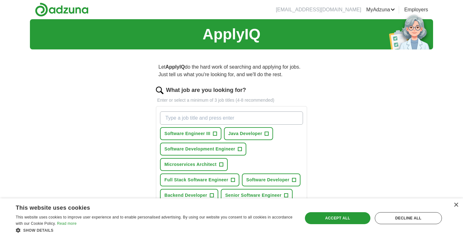
scroll to position [36, 0]
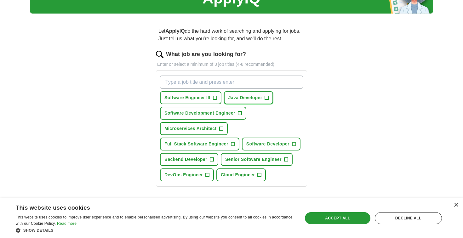
click at [246, 97] on span "Java Developer" at bounding box center [245, 97] width 34 height 7
click at [229, 116] on span "Software Development Engineer" at bounding box center [199, 113] width 71 height 7
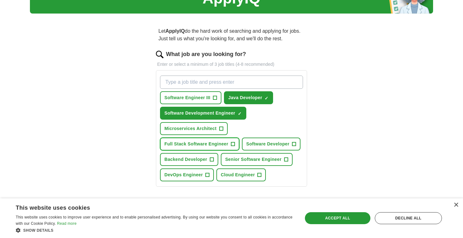
click at [221, 144] on span "Full Stack Software Engineer" at bounding box center [196, 144] width 64 height 7
click at [261, 144] on span "Software Developer" at bounding box center [267, 144] width 43 height 7
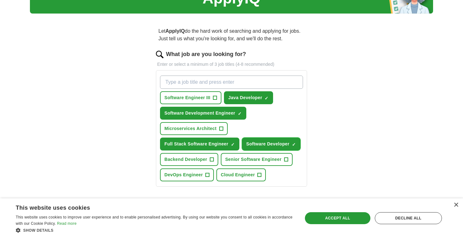
click at [260, 144] on span "Software Developer" at bounding box center [267, 144] width 43 height 7
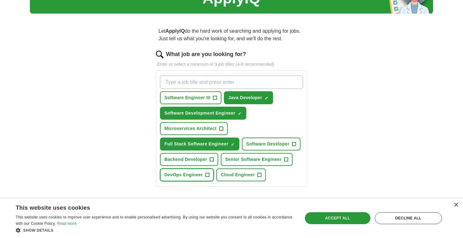
click at [195, 170] on button "DevOps Engineer +" at bounding box center [187, 174] width 54 height 13
click at [195, 162] on span "Backend Developer" at bounding box center [185, 159] width 43 height 7
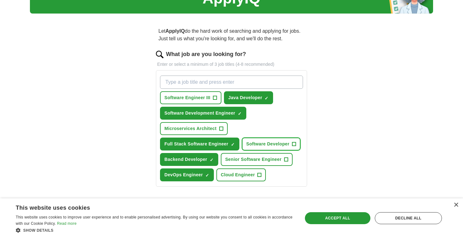
click at [259, 145] on span "Software Developer" at bounding box center [267, 144] width 43 height 7
click at [196, 126] on span "Microservices Architect" at bounding box center [190, 128] width 52 height 7
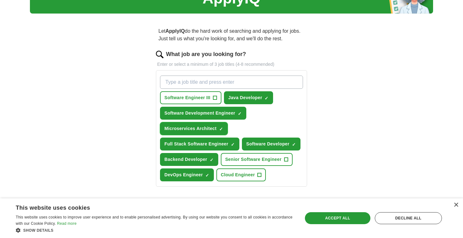
click at [196, 126] on span "Microservices Architect" at bounding box center [190, 128] width 52 height 7
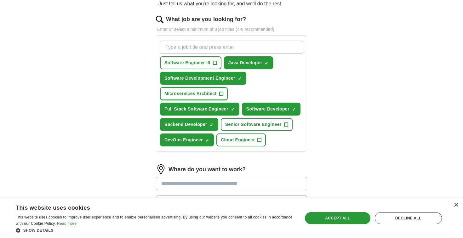
scroll to position [95, 0]
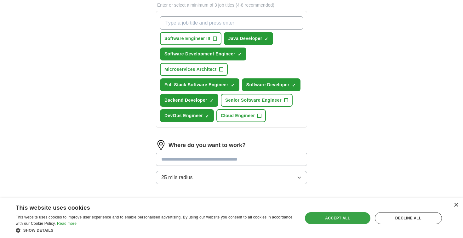
click at [341, 222] on div "Accept all" at bounding box center [337, 218] width 65 height 12
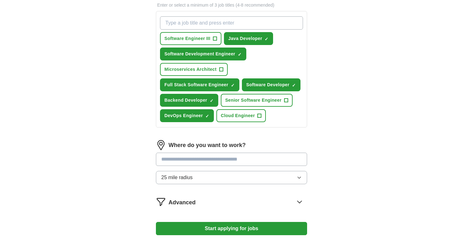
click at [264, 161] on input "text" at bounding box center [231, 159] width 151 height 13
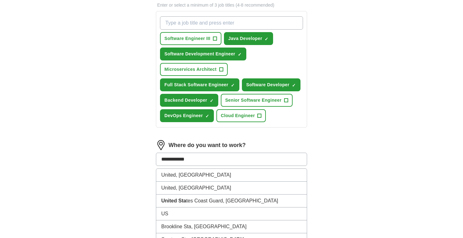
type input "**********"
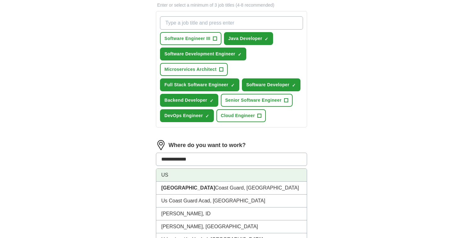
click at [270, 179] on li "US" at bounding box center [231, 175] width 151 height 13
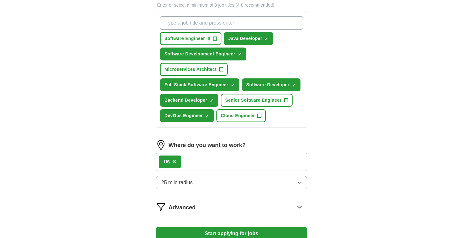
click at [274, 185] on button "25 mile radius" at bounding box center [231, 182] width 151 height 13
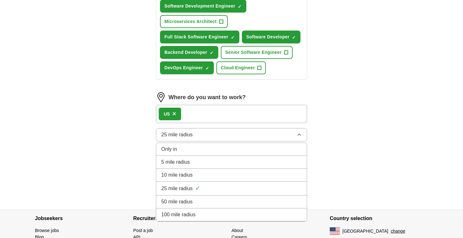
scroll to position [147, 0]
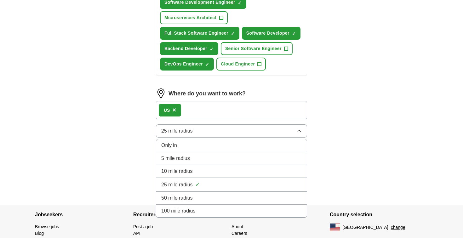
click at [271, 206] on li "100 mile radius" at bounding box center [231, 211] width 151 height 13
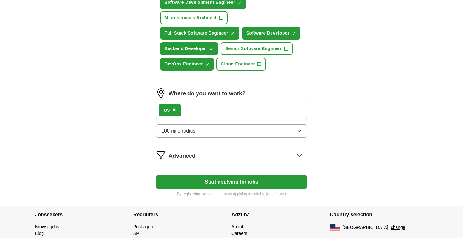
click at [271, 180] on button "Start applying for jobs" at bounding box center [231, 181] width 151 height 13
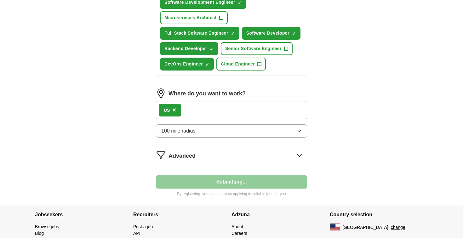
select select "**"
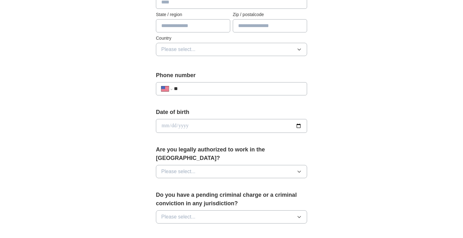
scroll to position [0, 0]
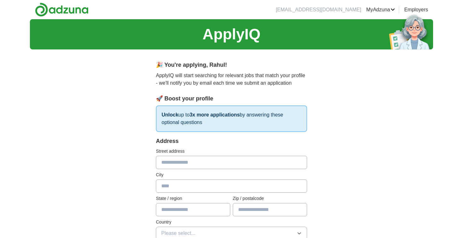
click at [249, 170] on div "Address Street address City State / region Zip / postalcode Country Please sele…" at bounding box center [231, 192] width 151 height 111
click at [233, 160] on input "text" at bounding box center [231, 162] width 151 height 13
type input "**********"
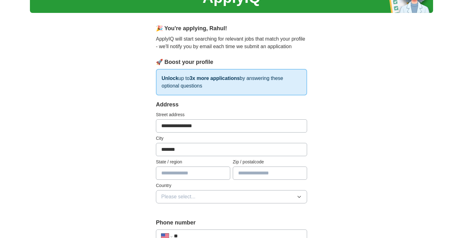
type input "*******"
click at [222, 172] on input "text" at bounding box center [193, 173] width 74 height 13
type input "**"
click at [259, 173] on input "text" at bounding box center [270, 173] width 74 height 13
type input "*****"
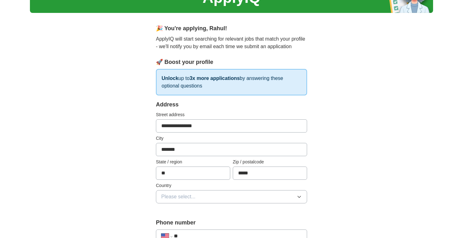
click at [248, 192] on button "Please select..." at bounding box center [231, 196] width 151 height 13
click at [232, 221] on div "United States" at bounding box center [231, 224] width 140 height 8
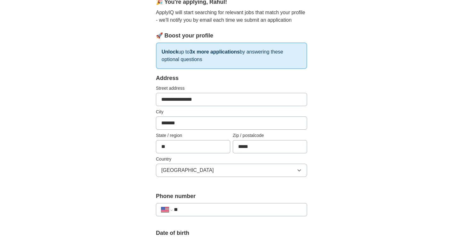
scroll to position [65, 0]
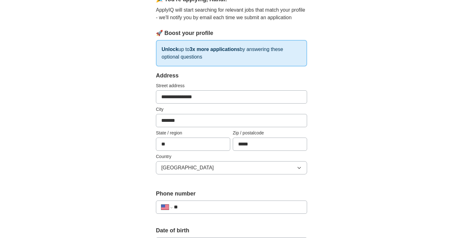
click at [230, 208] on input "**" at bounding box center [238, 207] width 128 height 8
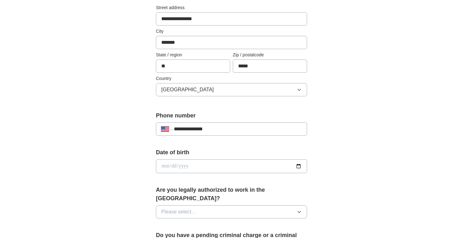
scroll to position [151, 0]
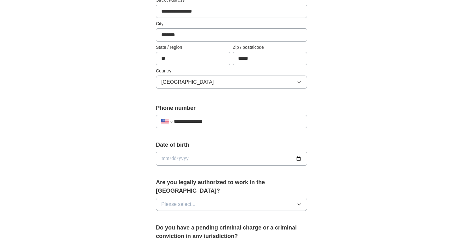
type input "**********"
click at [234, 151] on div "Date of birth" at bounding box center [231, 156] width 151 height 30
click at [234, 154] on input "date" at bounding box center [231, 159] width 151 height 14
type input "**********"
click at [241, 198] on button "Please select..." at bounding box center [231, 204] width 151 height 13
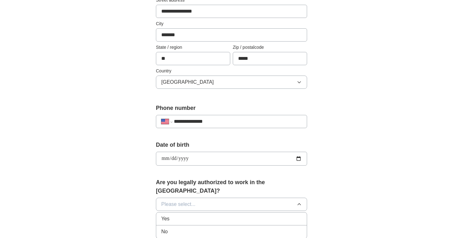
click at [232, 215] on div "Yes" at bounding box center [231, 219] width 140 height 8
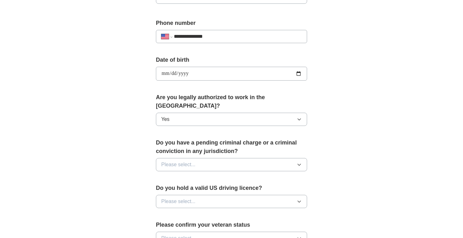
scroll to position [237, 0]
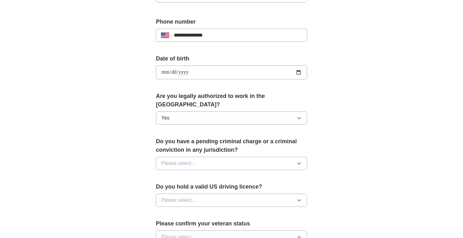
click at [206, 163] on div "Do you have a pending criminal charge or a criminal conviction in any jurisdict…" at bounding box center [231, 156] width 151 height 38
click at [206, 157] on button "Please select..." at bounding box center [231, 163] width 151 height 13
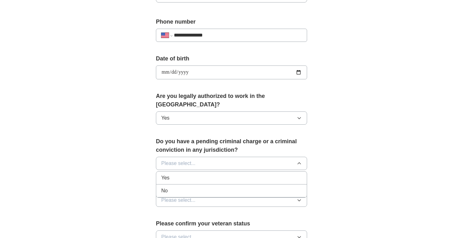
click at [204, 185] on li "No" at bounding box center [231, 191] width 151 height 13
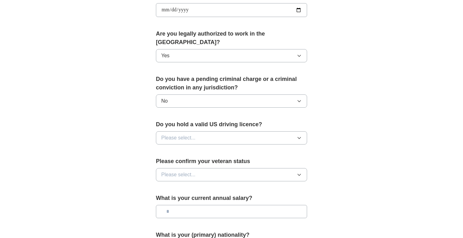
scroll to position [315, 0]
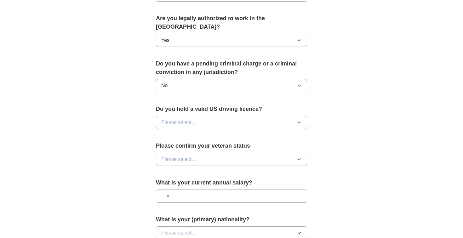
click at [223, 116] on button "Please select..." at bounding box center [231, 122] width 151 height 13
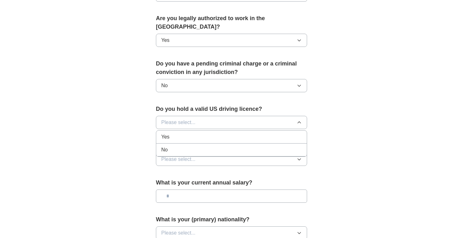
click at [221, 134] on li "Yes" at bounding box center [231, 137] width 151 height 13
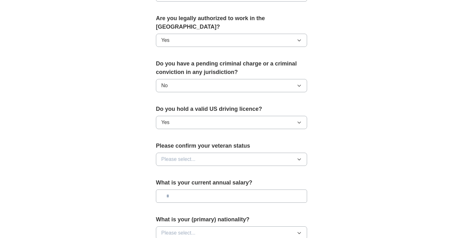
click at [221, 153] on button "Please select..." at bounding box center [231, 159] width 151 height 13
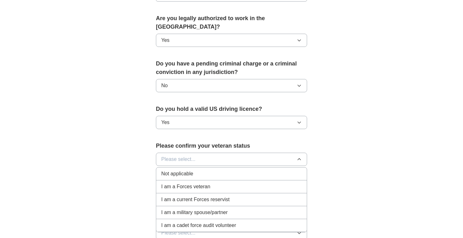
click at [224, 170] on div "Not applicable" at bounding box center [231, 174] width 140 height 8
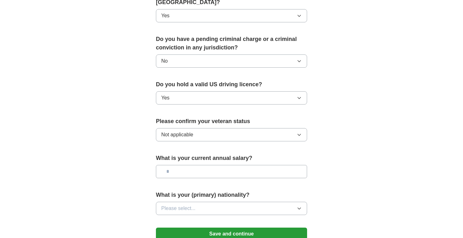
scroll to position [387, 0]
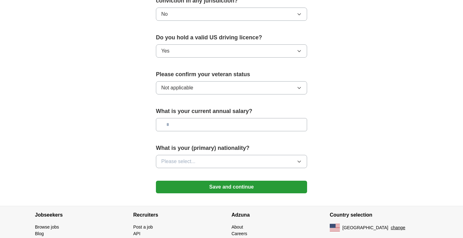
click at [230, 118] on input "text" at bounding box center [231, 124] width 151 height 13
type input "**"
type input "*******"
click at [239, 155] on button "Please select..." at bounding box center [231, 161] width 151 height 13
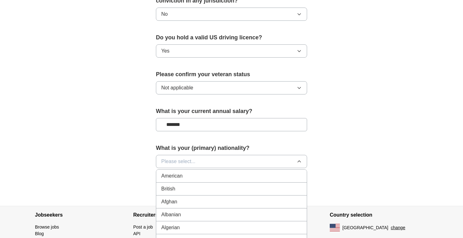
click at [221, 155] on button "Please select..." at bounding box center [231, 161] width 151 height 13
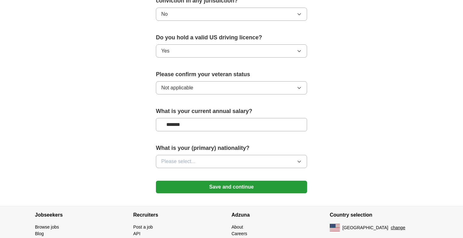
click at [221, 155] on button "Please select..." at bounding box center [231, 161] width 151 height 13
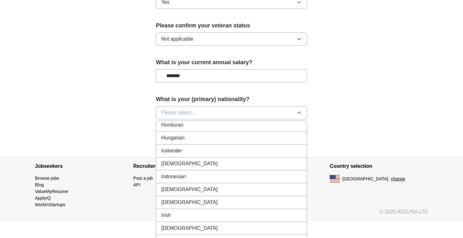
scroll to position [983, 0]
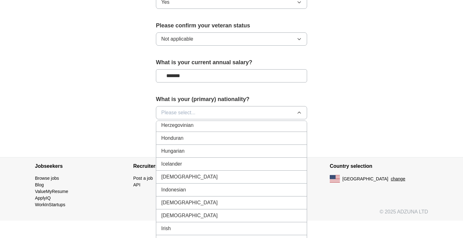
click at [216, 173] on div "Indian" at bounding box center [231, 177] width 140 height 8
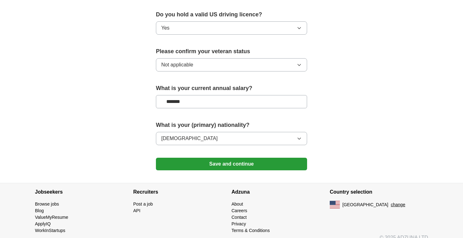
click at [231, 158] on button "Save and continue" at bounding box center [231, 164] width 151 height 13
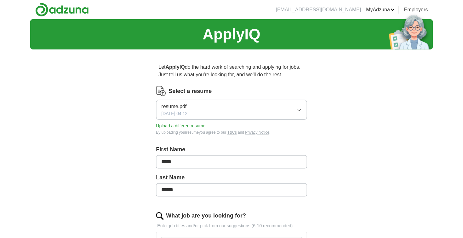
scroll to position [1, 0]
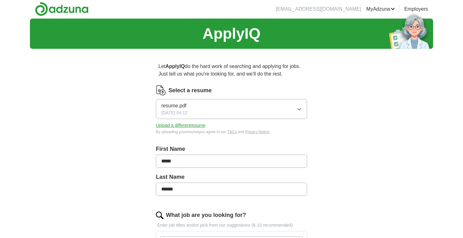
click at [298, 108] on icon "button" at bounding box center [299, 109] width 5 height 5
click at [240, 103] on button "resume.pdf [DATE] 04:12" at bounding box center [231, 109] width 151 height 20
click at [196, 125] on button "Upload a different resume" at bounding box center [180, 125] width 49 height 7
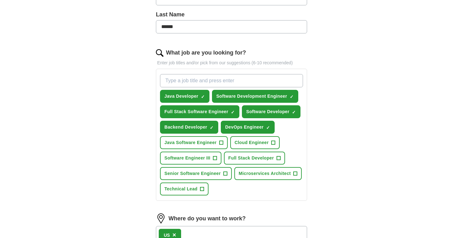
scroll to position [332, 0]
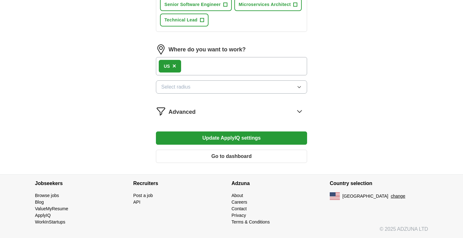
click at [288, 144] on button "Update ApplyIQ settings" at bounding box center [231, 137] width 151 height 13
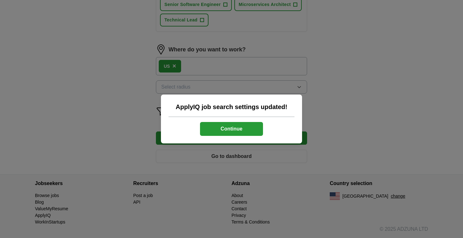
click at [248, 129] on button "Continue" at bounding box center [231, 129] width 63 height 14
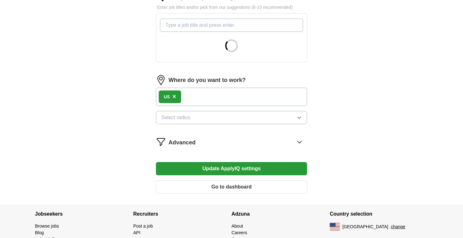
scroll to position [185, 0]
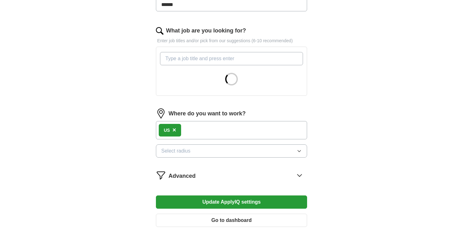
click at [174, 127] on span "×" at bounding box center [174, 129] width 4 height 7
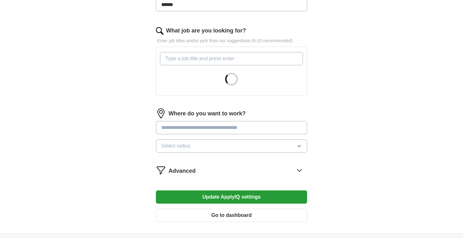
click at [181, 130] on input "text" at bounding box center [231, 127] width 151 height 13
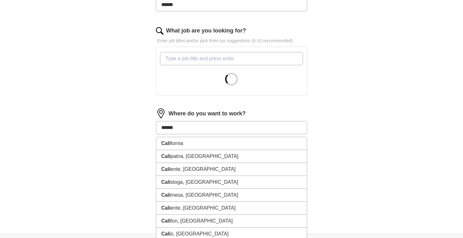
type input "*******"
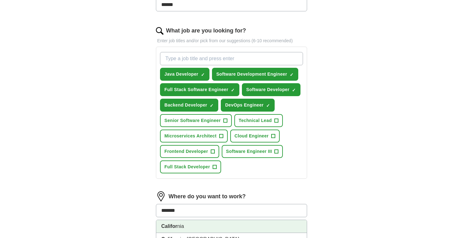
click at [182, 224] on li "Califor nia" at bounding box center [231, 226] width 151 height 13
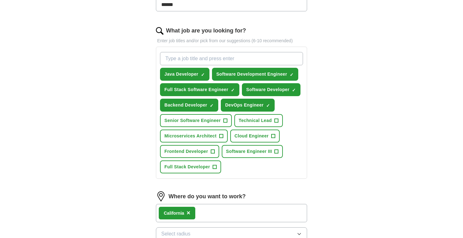
click at [202, 216] on div "Califor nia ×" at bounding box center [231, 213] width 151 height 18
click at [213, 213] on div "Califor nia ×" at bounding box center [231, 213] width 151 height 18
click at [216, 211] on div "Califor nia ×" at bounding box center [231, 213] width 151 height 18
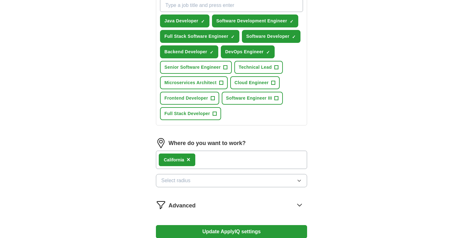
scroll to position [282, 0]
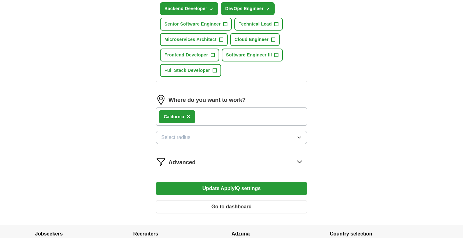
click at [237, 132] on button "Select radius" at bounding box center [231, 137] width 151 height 13
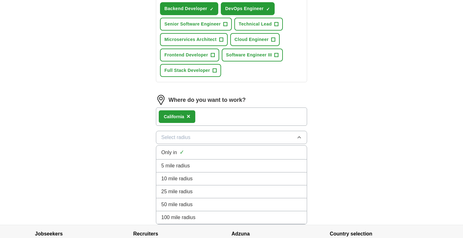
click at [225, 214] on div "100 mile radius" at bounding box center [231, 218] width 140 height 8
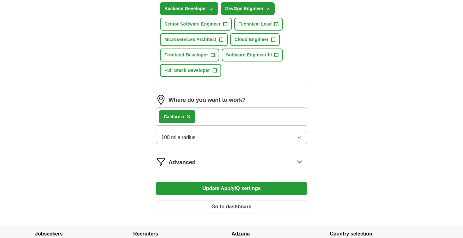
click at [266, 122] on div "Califor nia ×" at bounding box center [231, 116] width 151 height 18
click at [243, 188] on button "Update ApplyIQ settings" at bounding box center [231, 188] width 151 height 13
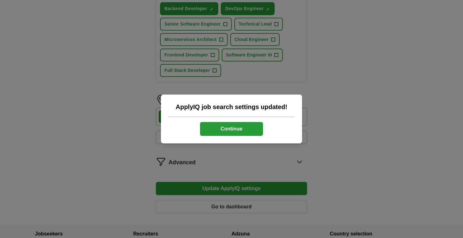
click at [238, 130] on button "Continue" at bounding box center [231, 129] width 63 height 14
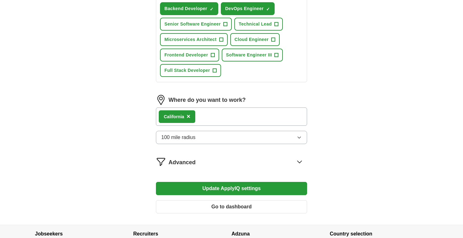
click at [251, 200] on form "Select a resume Rahul_Podugu_V1 -5-.pdf 08/10/2025, 21:35 Upload a different re…" at bounding box center [231, 11] width 151 height 414
